Goal: Transaction & Acquisition: Purchase product/service

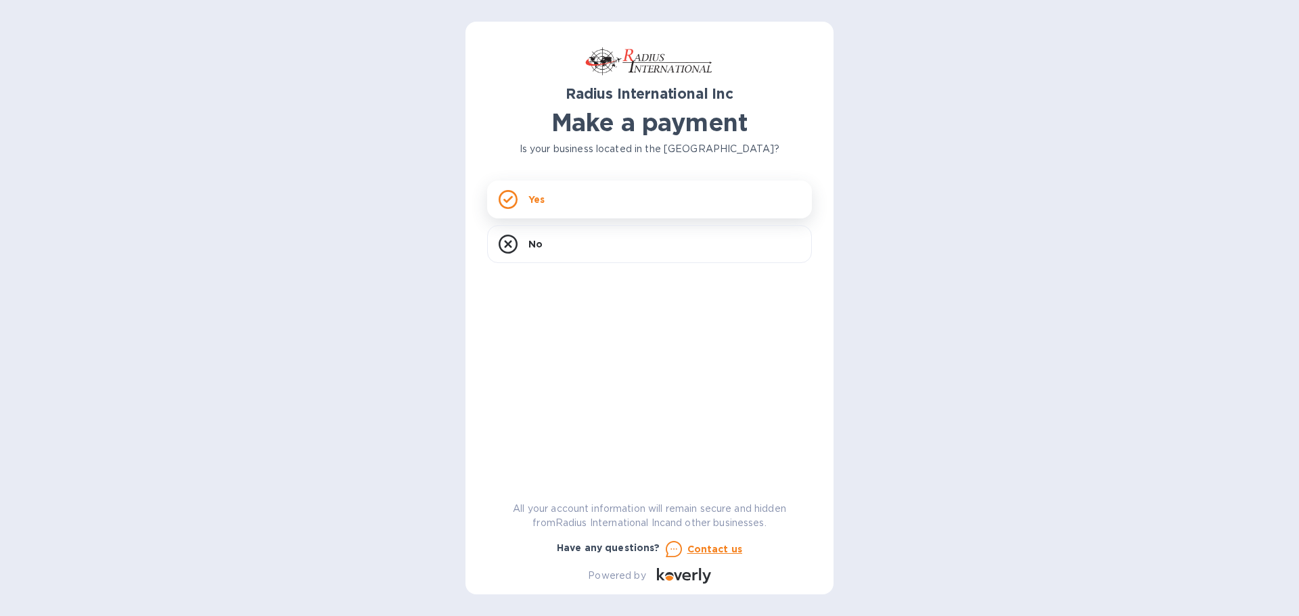
click at [519, 206] on div "Yes" at bounding box center [649, 200] width 325 height 38
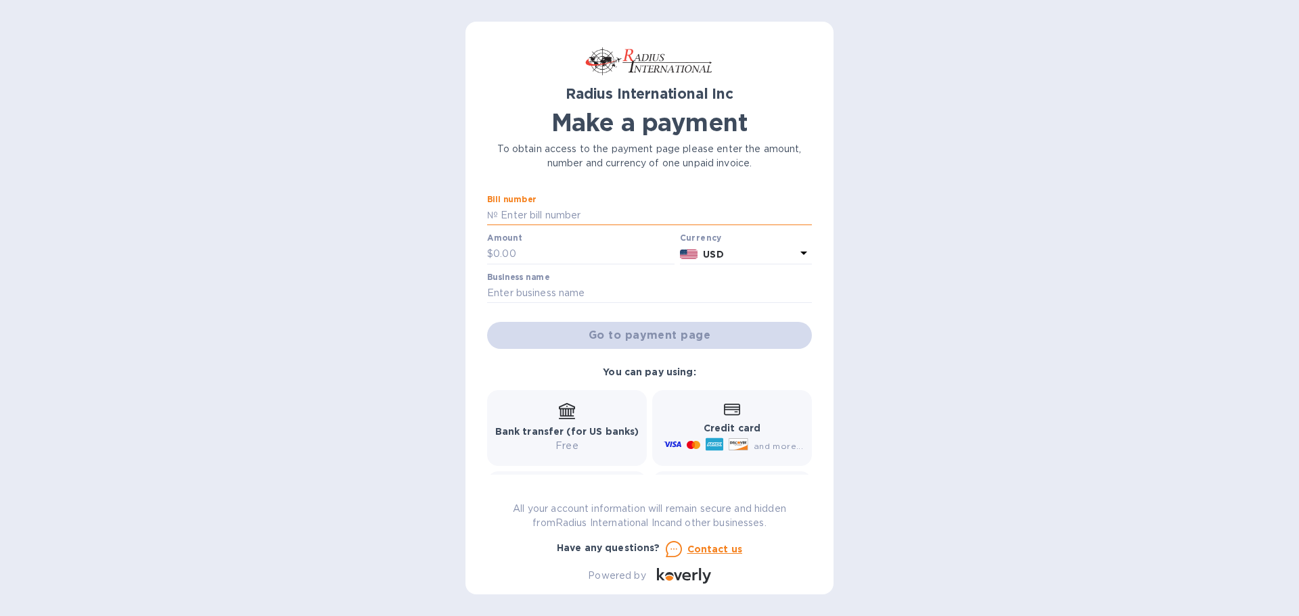
click at [517, 212] on input "text" at bounding box center [655, 216] width 314 height 20
type input "SSI00094848/SSI00095990"
click at [497, 252] on input "text" at bounding box center [583, 254] width 181 height 20
type input "19,469.12"
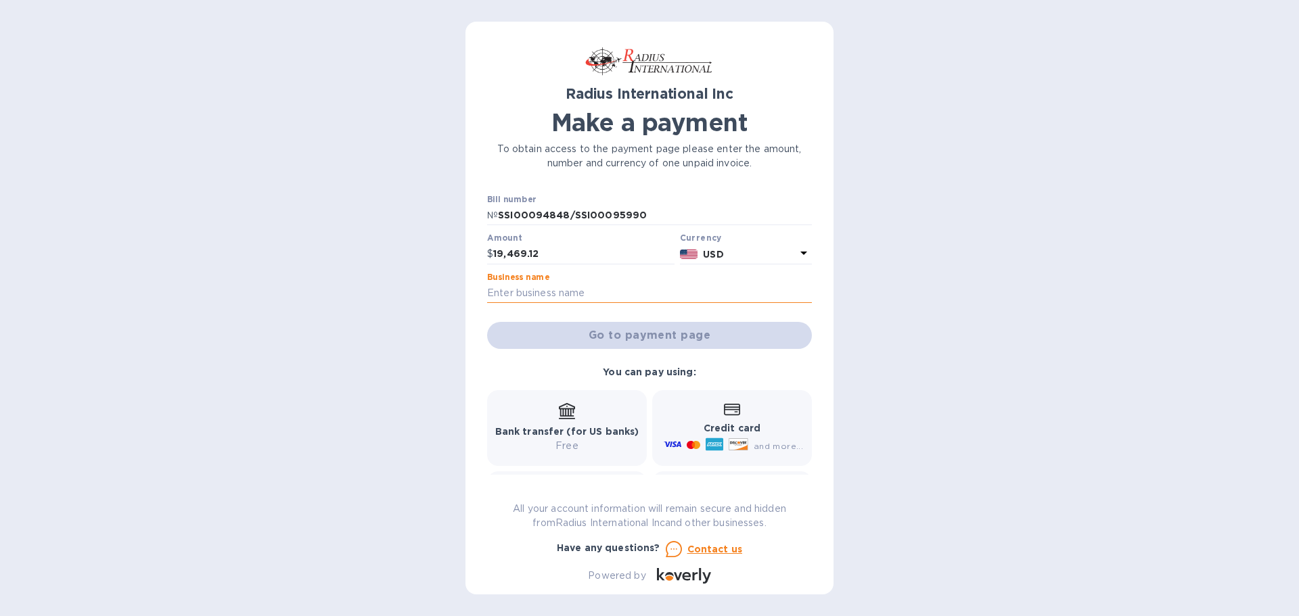
click at [585, 295] on input "text" at bounding box center [649, 293] width 325 height 20
type input "Zim Sailing"
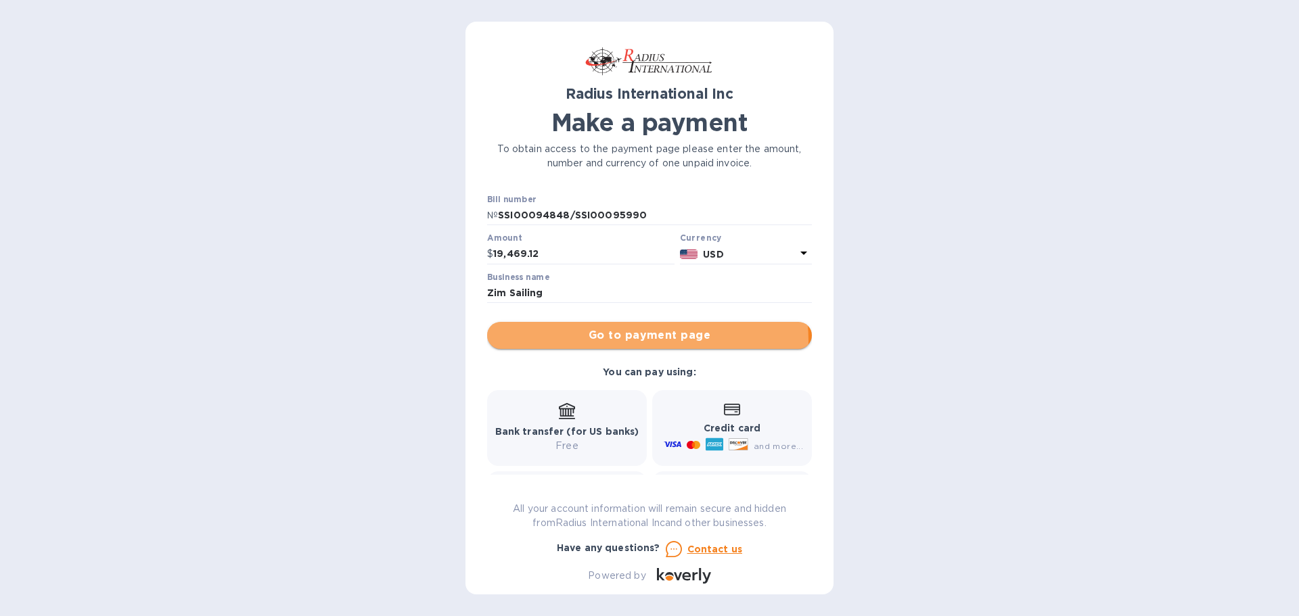
click at [644, 340] on span "Go to payment page" at bounding box center [649, 335] width 303 height 16
